Goal: Information Seeking & Learning: Learn about a topic

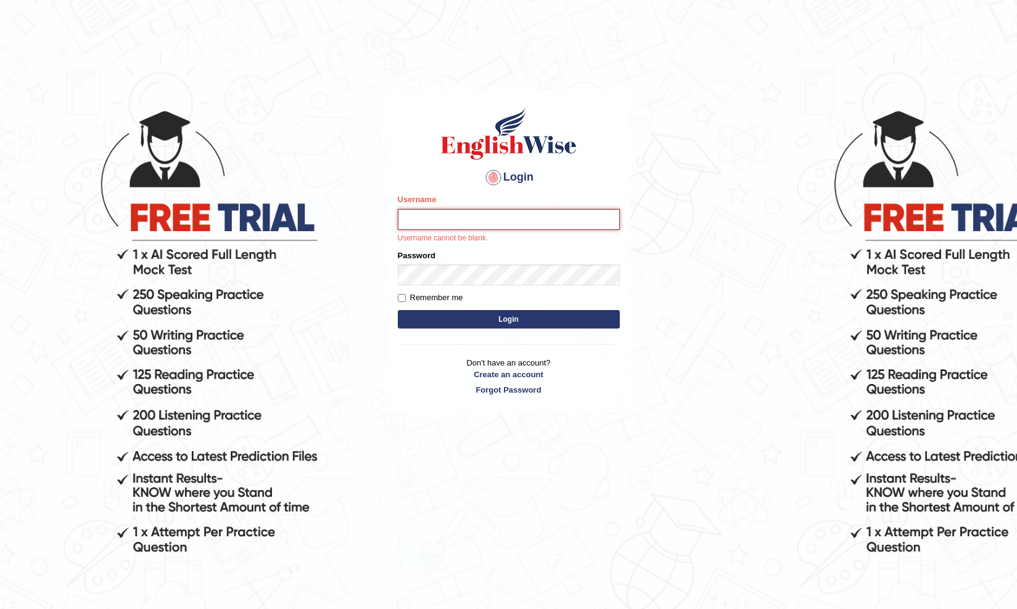
type input "haderaziz"
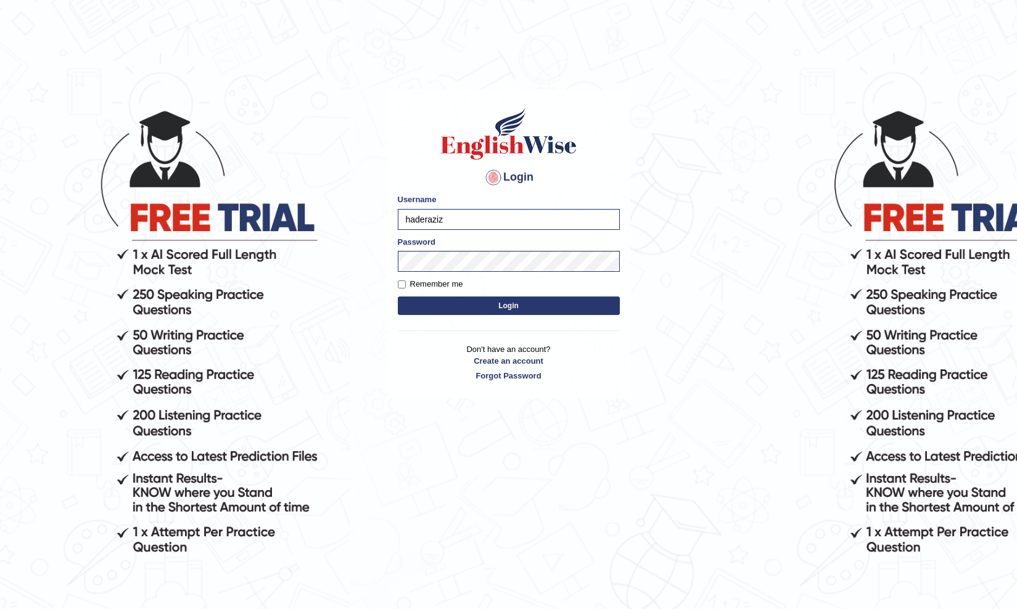
click at [501, 305] on button "Login" at bounding box center [509, 306] width 222 height 18
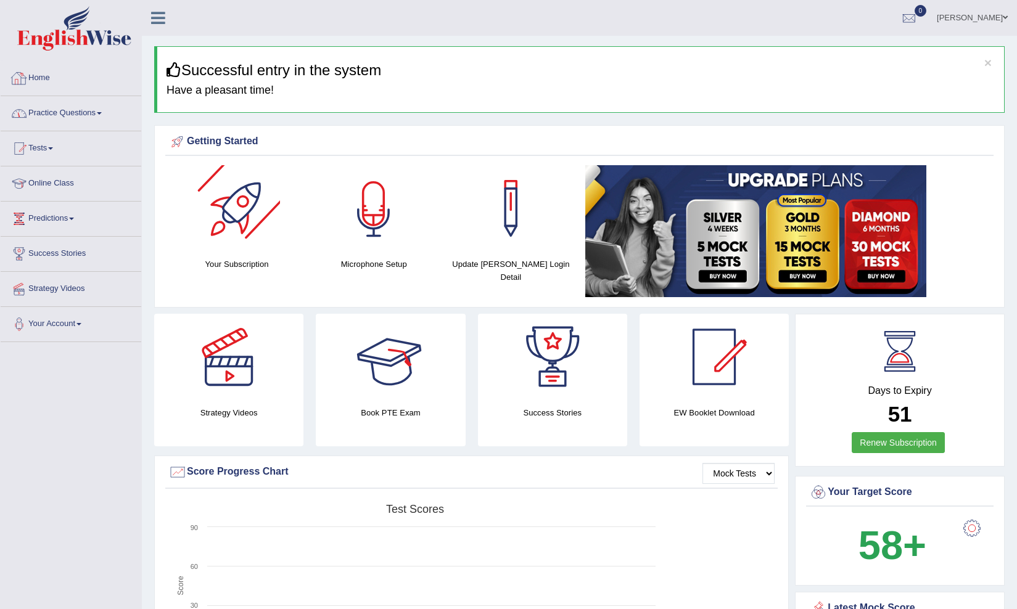
click at [95, 110] on link "Practice Questions" at bounding box center [71, 111] width 141 height 31
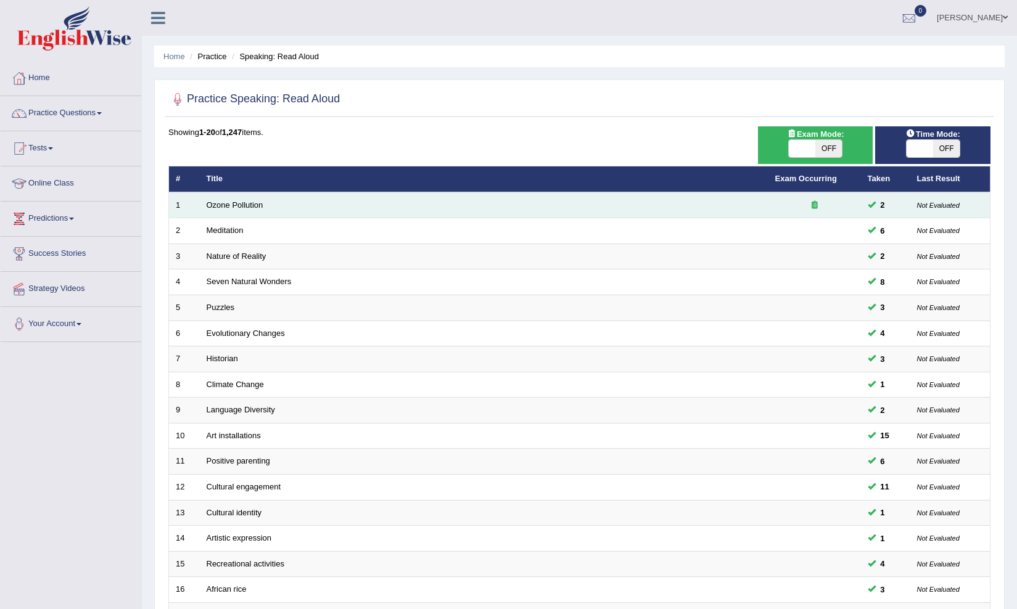
click at [310, 210] on td "Ozone Pollution" at bounding box center [484, 205] width 569 height 26
click at [244, 203] on link "Ozone Pollution" at bounding box center [235, 204] width 57 height 9
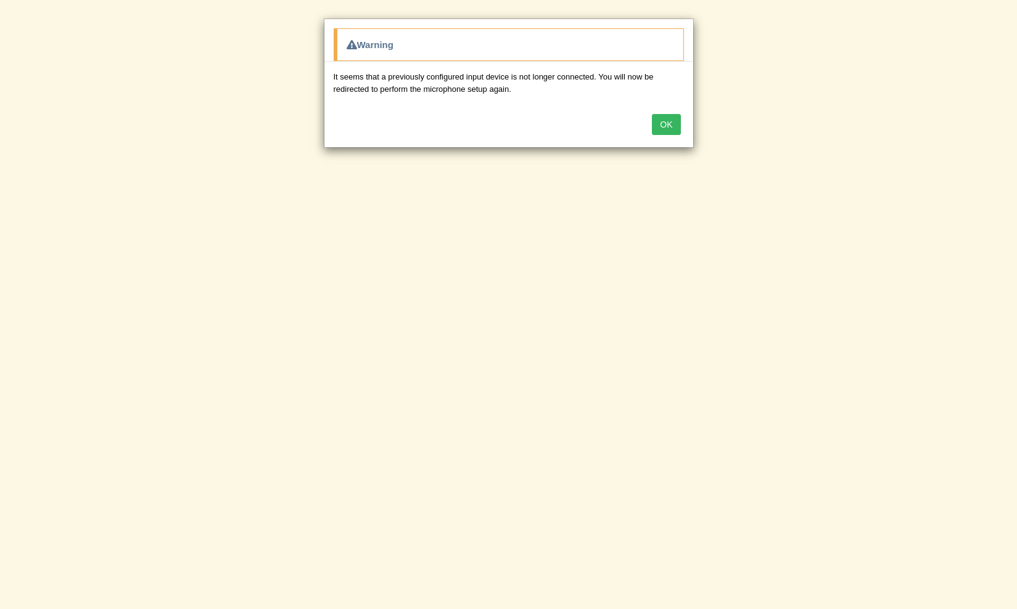
click at [668, 128] on button "OK" at bounding box center [666, 124] width 28 height 21
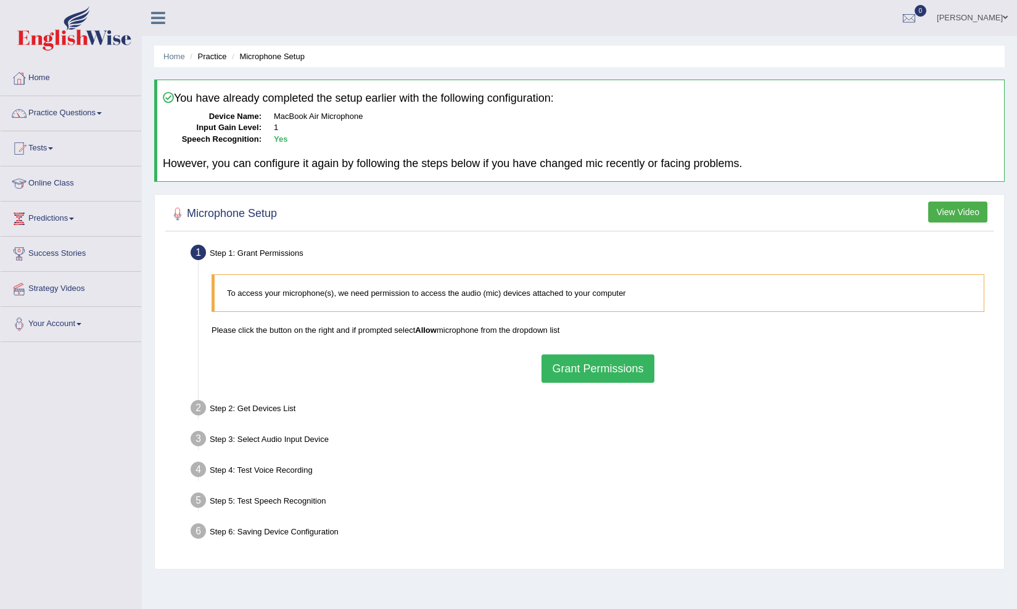
click at [980, 213] on button "View Video" at bounding box center [957, 212] width 59 height 21
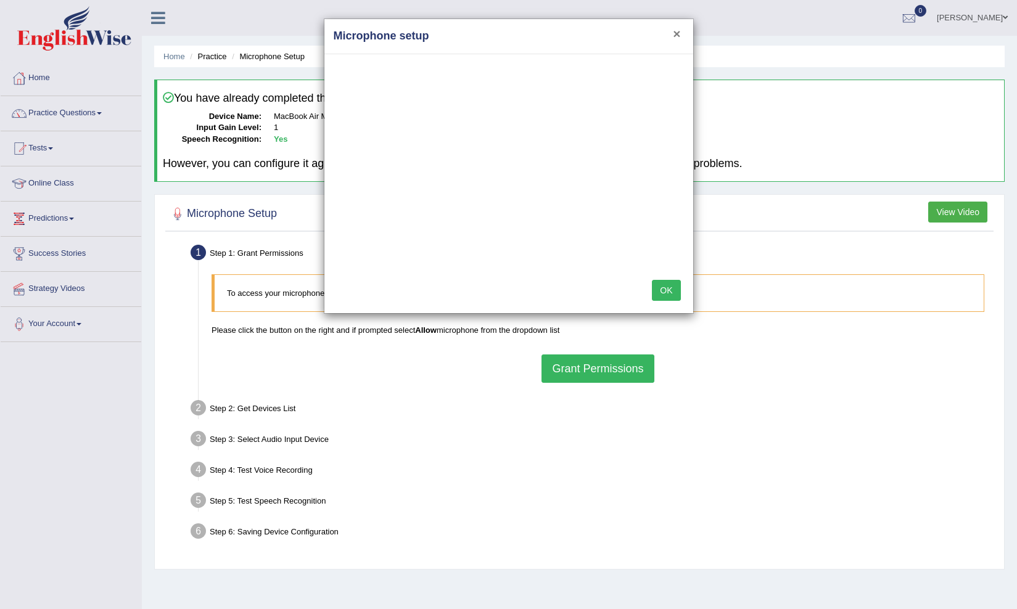
click at [675, 33] on button "×" at bounding box center [676, 33] width 7 height 13
